Goal: Information Seeking & Learning: Learn about a topic

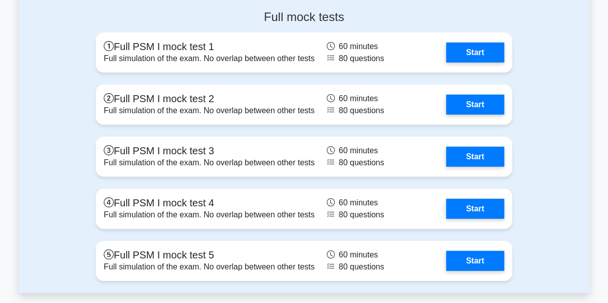
scroll to position [2414, 0]
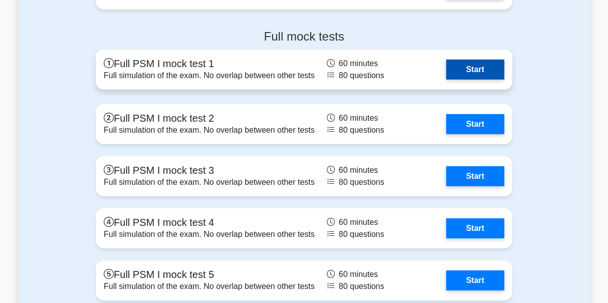
click at [499, 60] on link "Start" at bounding box center [475, 70] width 58 height 20
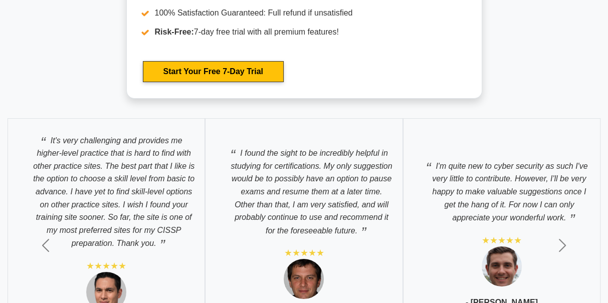
scroll to position [2876, 0]
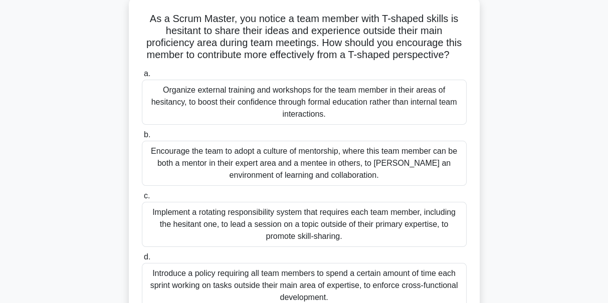
scroll to position [79, 0]
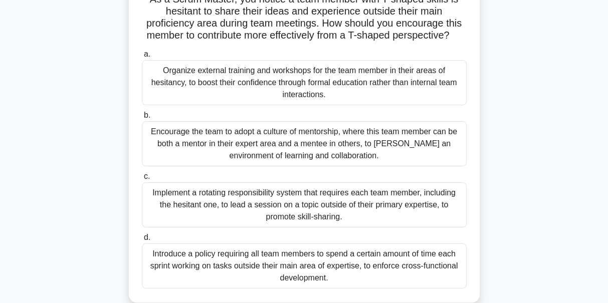
click at [267, 154] on div "Encourage the team to adopt a culture of mentorship, where this team member can…" at bounding box center [304, 143] width 325 height 45
click at [142, 119] on input "b. Encourage the team to adopt a culture of mentorship, where this team member …" at bounding box center [142, 115] width 0 height 7
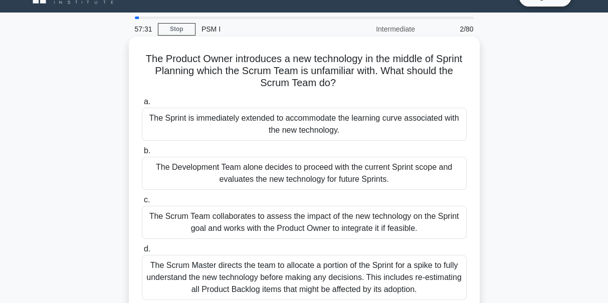
scroll to position [40, 0]
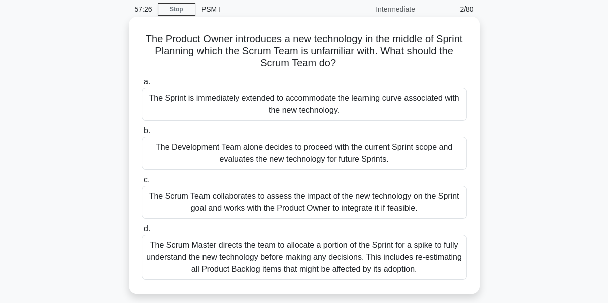
click at [282, 205] on div "The Scrum Team collaborates to assess the impact of the new technology on the S…" at bounding box center [304, 202] width 325 height 33
click at [142, 183] on input "c. The Scrum Team collaborates to assess the impact of the new technology on th…" at bounding box center [142, 180] width 0 height 7
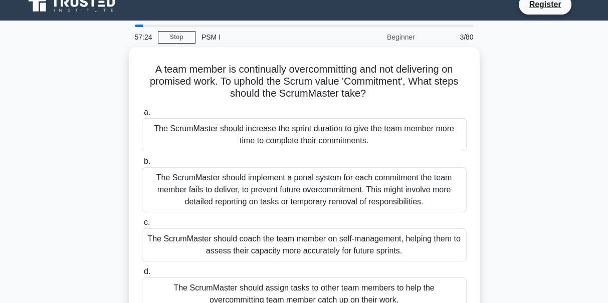
scroll to position [0, 0]
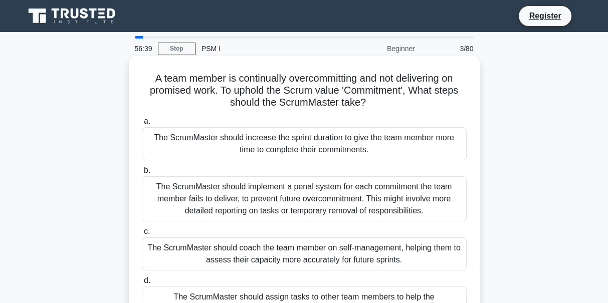
click at [316, 256] on div "The ScrumMaster should coach the team member on self-management, helping them t…" at bounding box center [304, 254] width 325 height 33
click at [142, 235] on input "c. The ScrumMaster should coach the team member on self-management, helping the…" at bounding box center [142, 232] width 0 height 7
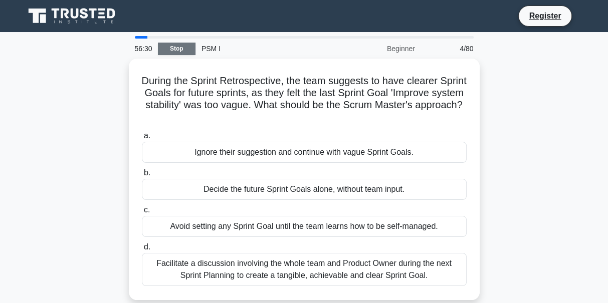
click at [182, 47] on link "Stop" at bounding box center [177, 49] width 38 height 13
